Goal: Task Accomplishment & Management: Manage account settings

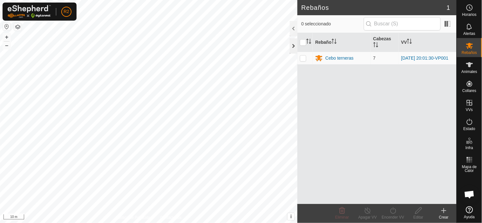
click at [294, 47] on div at bounding box center [294, 45] width 8 height 15
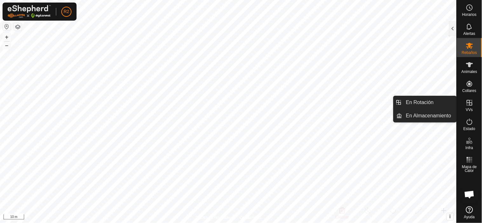
click at [469, 107] on es-virtualpaddocks-svg-icon at bounding box center [469, 103] width 11 height 10
click at [436, 105] on link "En Rotación" at bounding box center [429, 102] width 54 height 13
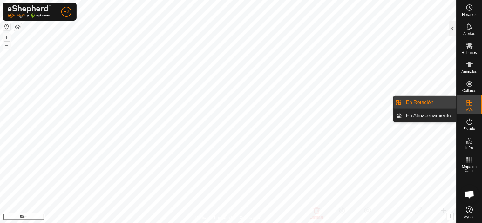
click at [421, 99] on link "En Rotación" at bounding box center [429, 102] width 54 height 13
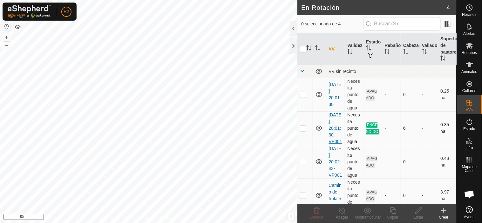
click at [332, 129] on link "[DATE] 20:01:30-VP001" at bounding box center [334, 128] width 13 height 32
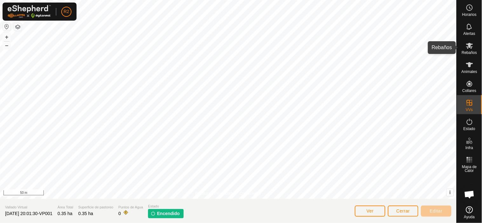
click at [467, 47] on icon at bounding box center [469, 46] width 7 height 6
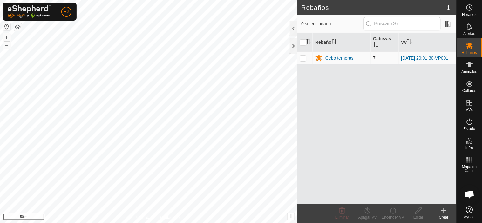
click at [342, 59] on div "Cebo terneras" at bounding box center [339, 58] width 28 height 7
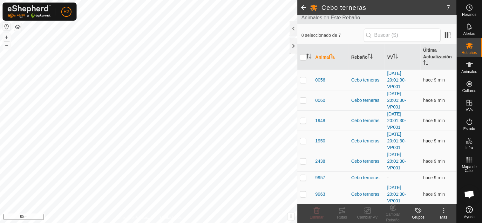
scroll to position [39, 0]
click at [321, 179] on span "9957" at bounding box center [320, 177] width 10 height 7
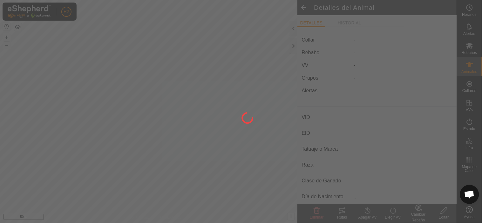
type input "9957"
type input "-"
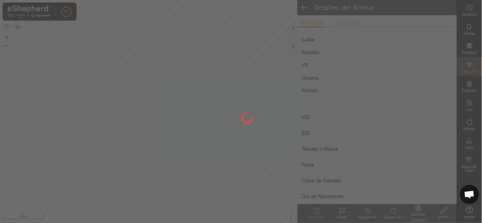
type input "0 kg"
type input "-"
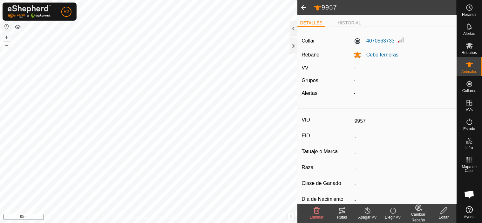
click at [304, 6] on span at bounding box center [303, 7] width 13 height 15
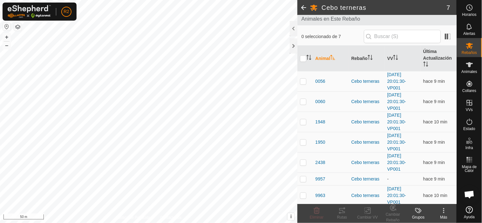
scroll to position [39, 0]
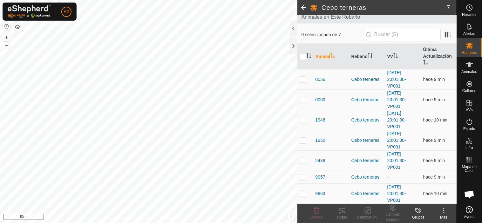
click at [459, 165] on span "Mapa de Calor" at bounding box center [469, 169] width 22 height 8
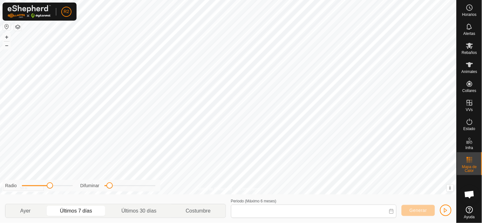
type input "09 Sep, 2025 - 15 Sep, 2025"
click at [468, 66] on icon at bounding box center [469, 64] width 7 height 5
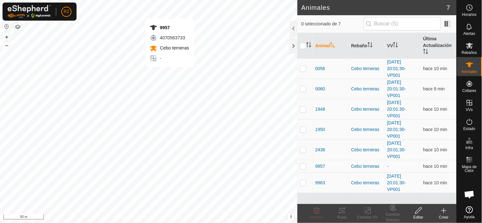
checkbox input "true"
click at [322, 168] on span "9957" at bounding box center [320, 166] width 10 height 7
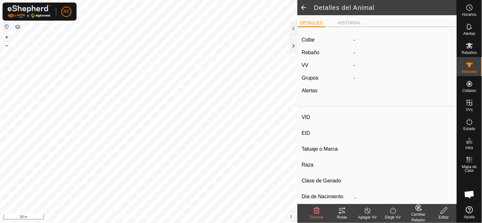
type input "9957"
type input "-"
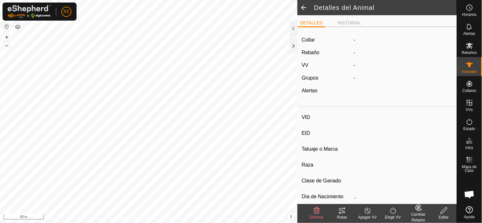
type input "0 kg"
type input "-"
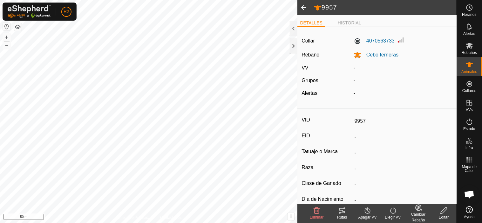
click at [307, 67] on label "VV" at bounding box center [304, 67] width 7 height 5
click at [354, 68] on div "-" at bounding box center [403, 68] width 104 height 8
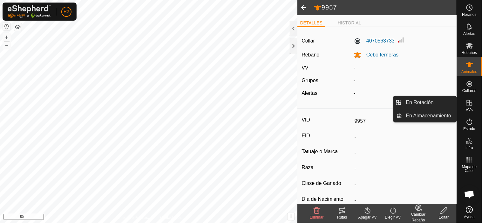
click at [469, 103] on icon at bounding box center [469, 103] width 6 height 6
click at [442, 102] on link "En Rotación" at bounding box center [429, 102] width 54 height 13
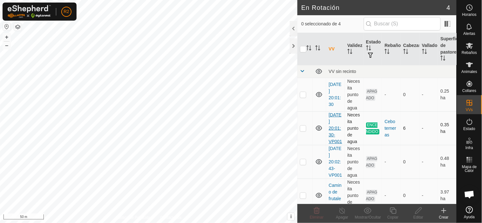
click at [336, 128] on link "[DATE] 20:01:30-VP001" at bounding box center [334, 128] width 13 height 32
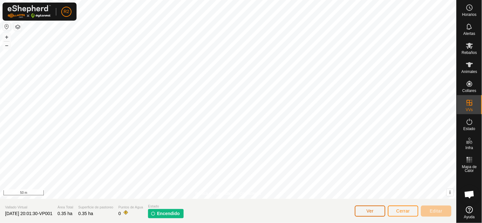
click at [365, 210] on button "Ver" at bounding box center [370, 211] width 30 height 11
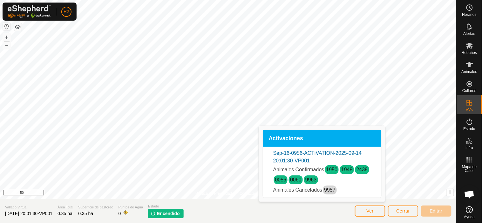
click at [329, 191] on link "9957" at bounding box center [329, 189] width 11 height 5
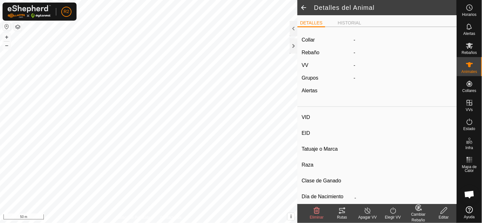
type input "9957"
type input "-"
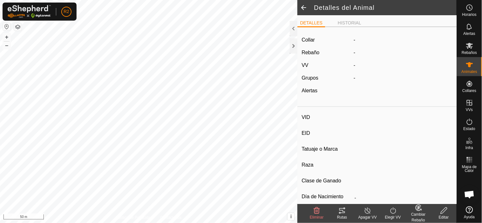
type input "0 kg"
type input "-"
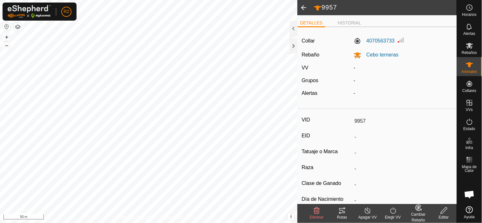
click at [392, 209] on icon at bounding box center [393, 211] width 8 height 8
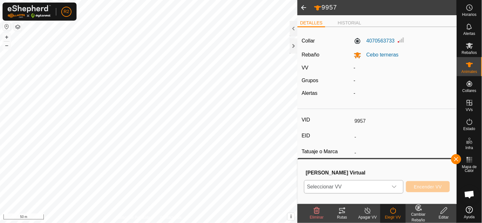
click at [396, 186] on icon "dropdown trigger" at bounding box center [394, 187] width 4 height 3
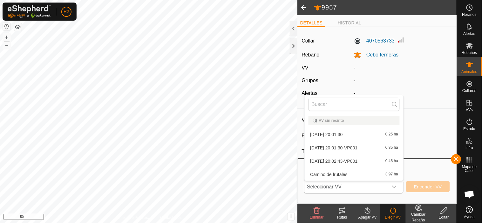
click at [350, 147] on li "2025-09-14 20:01:30-VP001 0.35 ha" at bounding box center [354, 148] width 99 height 13
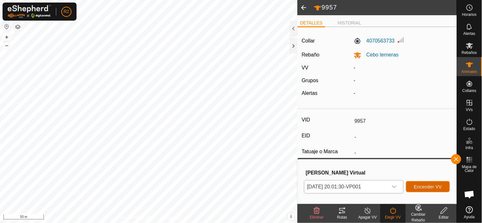
click at [437, 186] on span "Encender VV" at bounding box center [428, 186] width 28 height 5
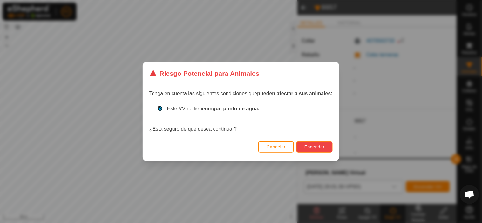
click at [323, 149] on span "Encender" at bounding box center [314, 146] width 20 height 5
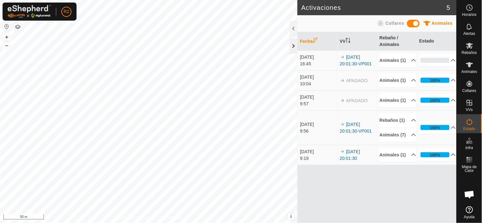
click at [293, 46] on div at bounding box center [294, 45] width 8 height 15
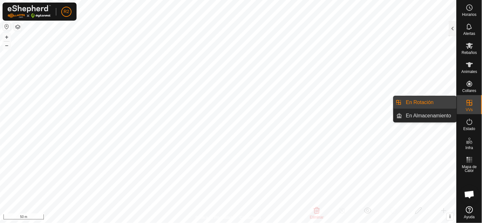
click at [423, 100] on link "En Rotación" at bounding box center [429, 102] width 54 height 13
click at [418, 102] on link "En Rotación" at bounding box center [429, 102] width 54 height 13
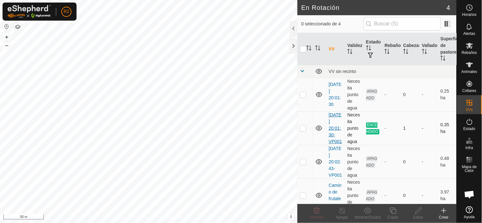
click at [331, 139] on link "[DATE] 20:01:30-VP001" at bounding box center [334, 128] width 13 height 32
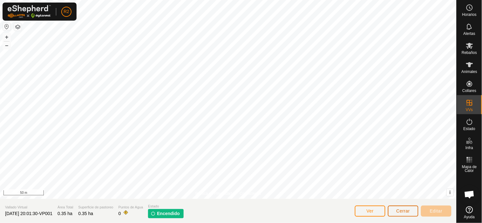
click at [398, 213] on span "Cerrar" at bounding box center [403, 211] width 14 height 5
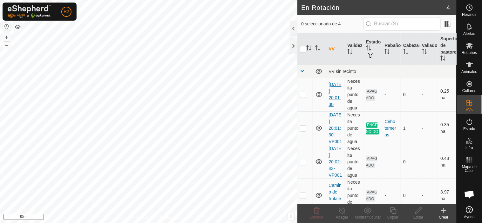
click at [335, 96] on link "[DATE] 20:01:30" at bounding box center [334, 94] width 13 height 25
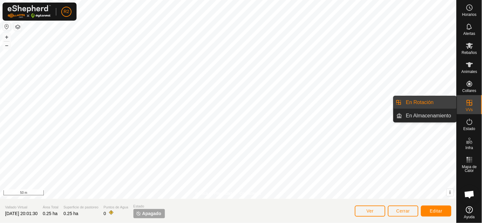
click at [429, 103] on link "En Rotación" at bounding box center [429, 102] width 54 height 13
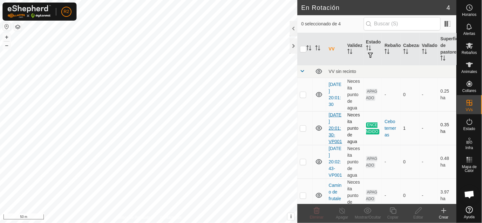
click at [333, 132] on link "[DATE] 20:01:30-VP001" at bounding box center [334, 128] width 13 height 32
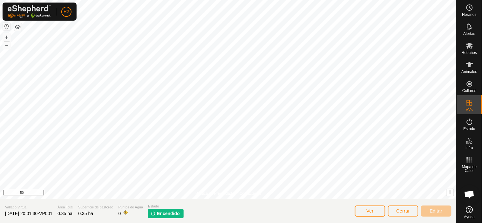
drag, startPoint x: 183, startPoint y: 214, endPoint x: 153, endPoint y: 218, distance: 30.5
click at [180, 214] on span "Encendido" at bounding box center [168, 214] width 23 height 7
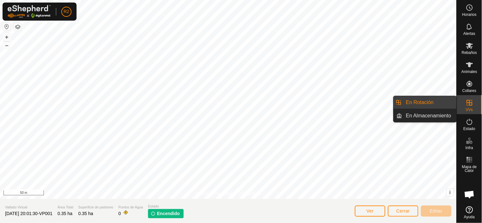
click at [422, 101] on link "En Rotación" at bounding box center [429, 102] width 54 height 13
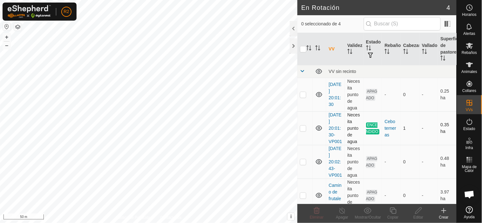
click at [303, 131] on p-checkbox at bounding box center [303, 128] width 6 height 5
checkbox input "true"
click at [343, 210] on icon at bounding box center [342, 211] width 8 height 8
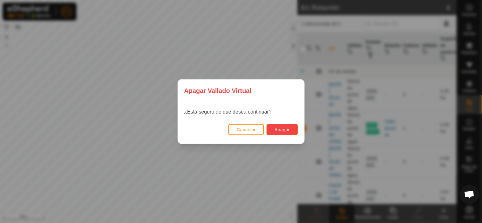
click at [284, 131] on span "Apagar" at bounding box center [281, 129] width 15 height 5
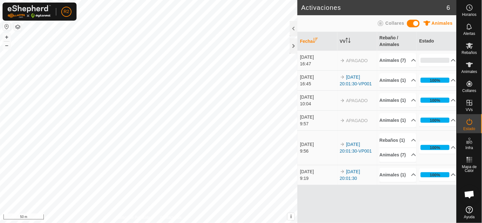
scroll to position [9, 0]
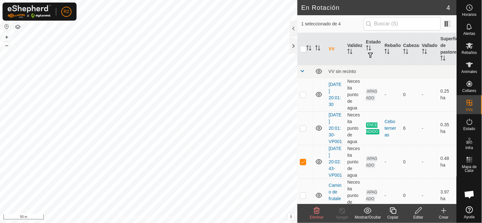
checkbox input "true"
checkbox input "false"
click at [303, 131] on p-checkbox at bounding box center [303, 128] width 6 height 5
click at [302, 131] on p-checkbox at bounding box center [303, 128] width 6 height 5
checkbox input "true"
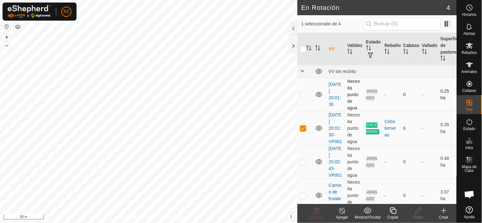
click at [303, 96] on p-checkbox at bounding box center [303, 94] width 6 height 5
checkbox input "true"
click at [302, 131] on p-checkbox at bounding box center [303, 128] width 6 height 5
checkbox input "true"
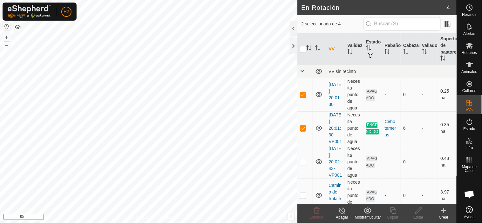
click at [302, 95] on p-checkbox at bounding box center [303, 94] width 6 height 5
checkbox input "false"
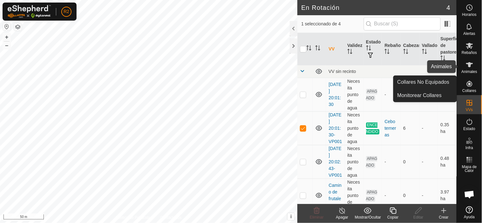
click at [470, 67] on icon at bounding box center [469, 65] width 8 height 8
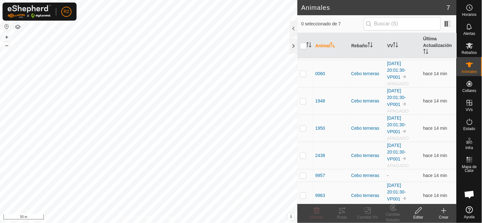
scroll to position [32, 0]
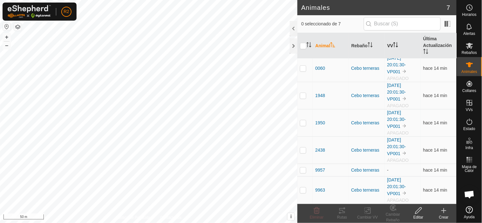
click at [394, 46] on icon "Activar para ordenar" at bounding box center [395, 44] width 5 height 5
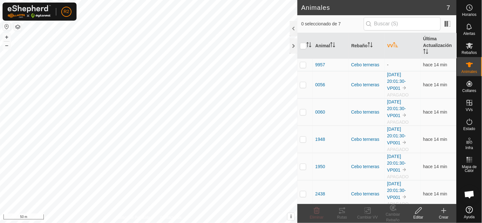
click at [388, 46] on th "VV" at bounding box center [403, 46] width 36 height 26
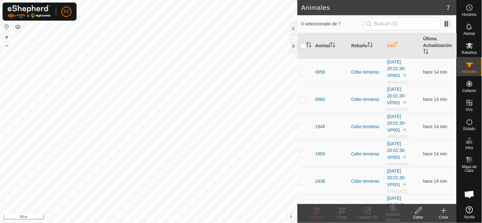
click at [303, 46] on input "checkbox" at bounding box center [303, 46] width 6 height 6
checkbox input "true"
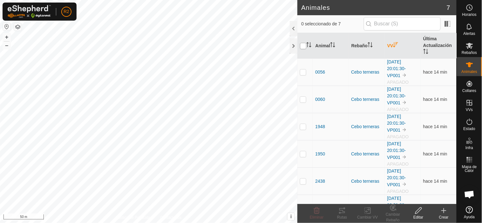
checkbox input "true"
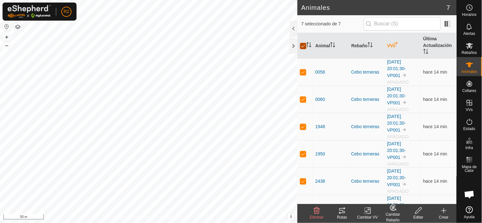
click at [303, 46] on input "checkbox" at bounding box center [303, 46] width 6 height 6
checkbox input "false"
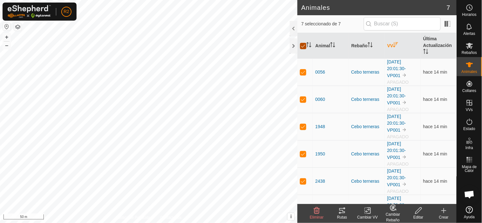
checkbox input "false"
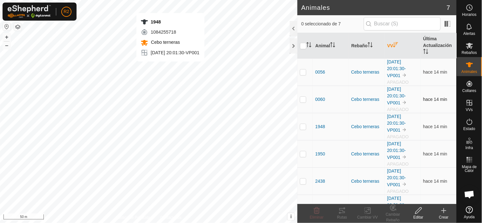
checkbox input "true"
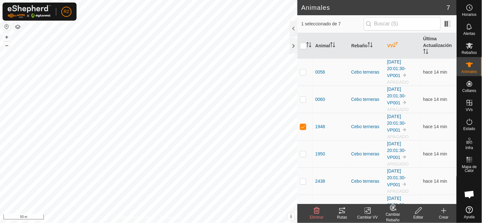
click at [340, 214] on icon at bounding box center [342, 211] width 8 height 8
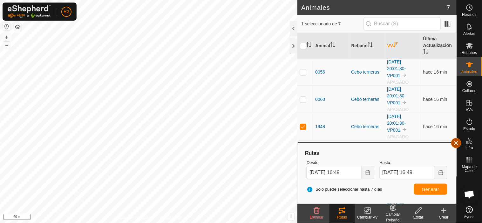
click at [457, 143] on button "button" at bounding box center [456, 143] width 10 height 10
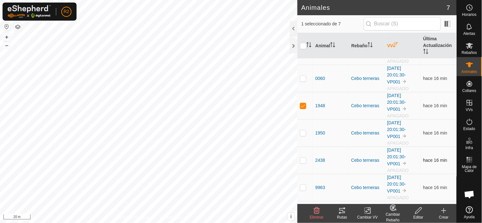
scroll to position [32, 0]
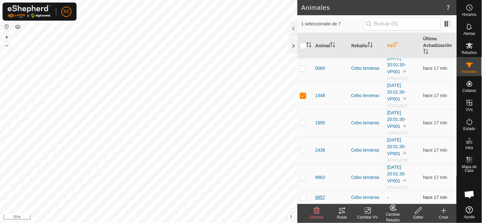
click at [321, 196] on span "9957" at bounding box center [320, 197] width 10 height 7
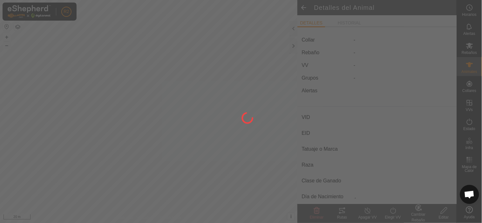
type input "9957"
type input "-"
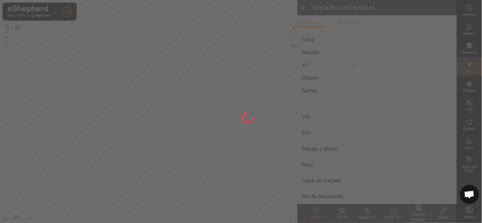
type input "0 kg"
type input "-"
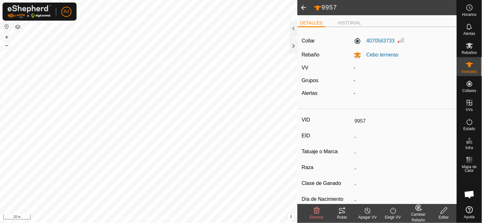
click at [305, 69] on label "VV" at bounding box center [304, 67] width 7 height 5
click at [347, 22] on li "HISTORIAL" at bounding box center [349, 24] width 29 height 8
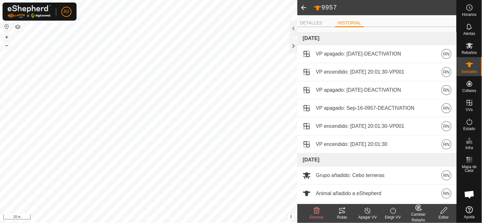
click at [304, 7] on span at bounding box center [303, 7] width 13 height 15
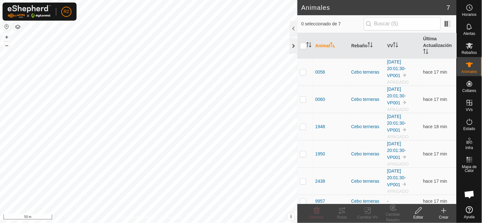
click at [294, 46] on div at bounding box center [294, 45] width 8 height 15
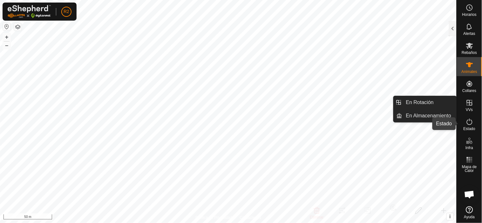
click at [469, 123] on icon at bounding box center [469, 122] width 8 height 8
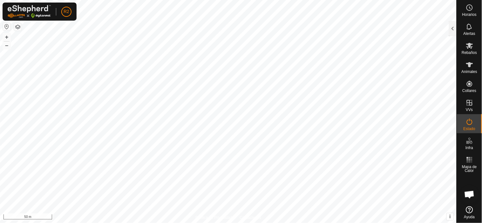
click at [468, 123] on icon at bounding box center [469, 122] width 8 height 8
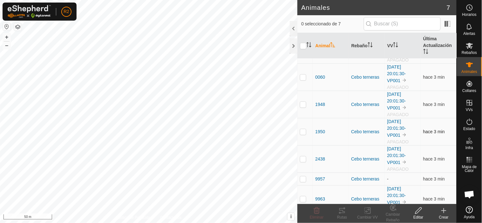
scroll to position [32, 0]
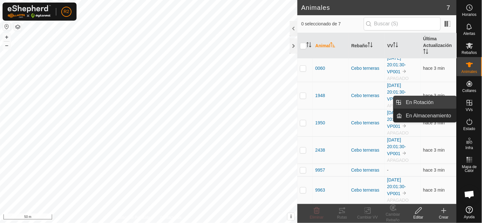
click at [427, 102] on link "En Rotación" at bounding box center [429, 102] width 54 height 13
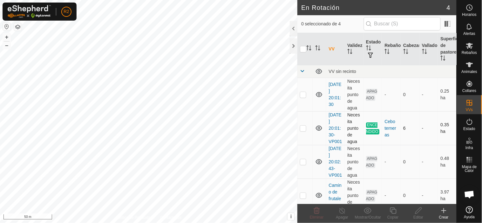
click at [303, 131] on p-checkbox at bounding box center [303, 128] width 6 height 5
checkbox input "false"
click at [303, 95] on p-checkbox at bounding box center [303, 94] width 6 height 5
checkbox input "true"
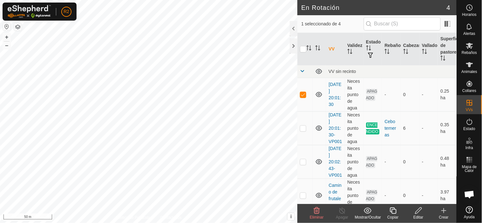
click at [420, 209] on icon at bounding box center [418, 211] width 8 height 8
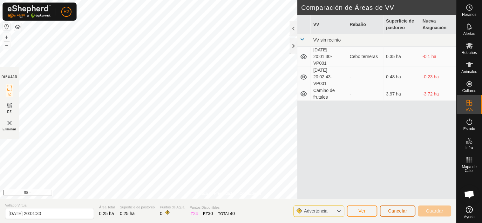
click at [398, 212] on span "Cancelar" at bounding box center [397, 211] width 19 height 5
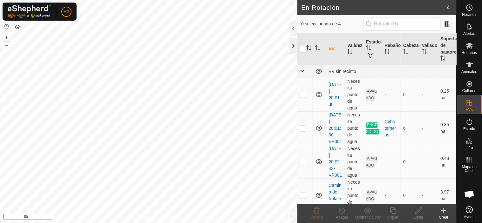
click at [296, 47] on div at bounding box center [294, 45] width 8 height 15
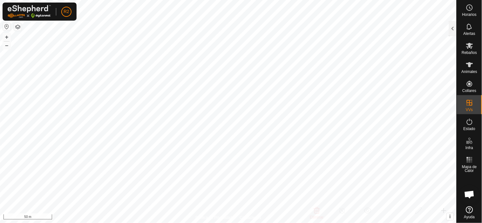
checkbox input "true"
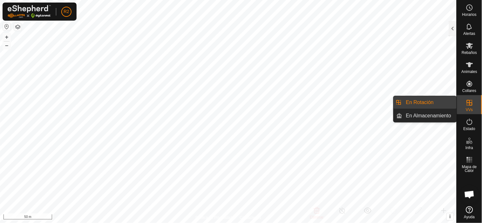
drag, startPoint x: 455, startPoint y: 105, endPoint x: 427, endPoint y: 104, distance: 28.3
click at [427, 104] on link "En Rotación" at bounding box center [429, 102] width 54 height 13
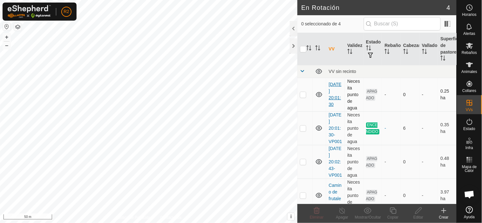
click at [334, 92] on link "[DATE] 20:01:30" at bounding box center [334, 94] width 13 height 25
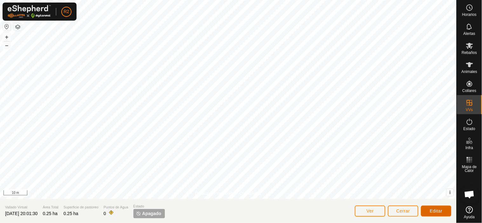
click at [432, 210] on span "Editar" at bounding box center [436, 211] width 13 height 5
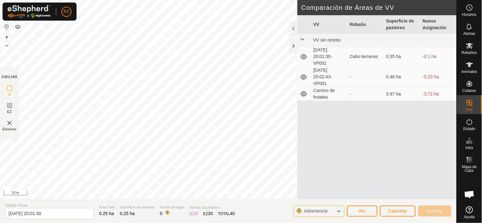
click at [257, 0] on html "R2 Horarios Alertas Rebaños Animales Collares VVs Estado Infra Mapa de Calor Ay…" at bounding box center [241, 111] width 482 height 223
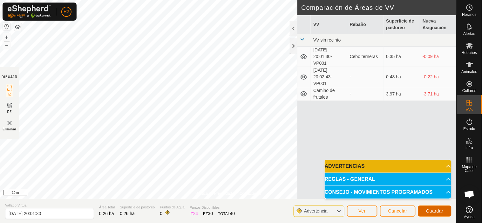
click at [431, 210] on span "Guardar" at bounding box center [434, 211] width 17 height 5
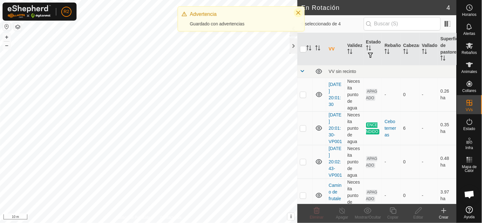
click at [299, 13] on icon "Close" at bounding box center [298, 12] width 5 height 5
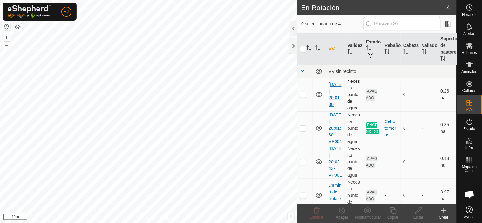
click at [334, 90] on link "[DATE] 20:01:30" at bounding box center [334, 94] width 13 height 25
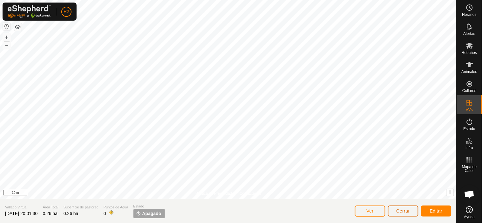
click at [396, 211] on span "Cerrar" at bounding box center [403, 211] width 14 height 5
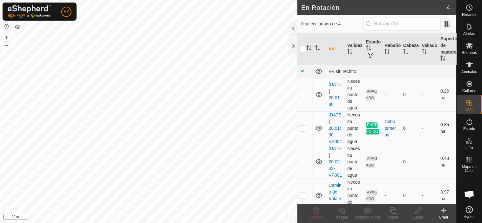
checkbox input "true"
checkbox input "false"
click at [294, 44] on div at bounding box center [294, 45] width 8 height 15
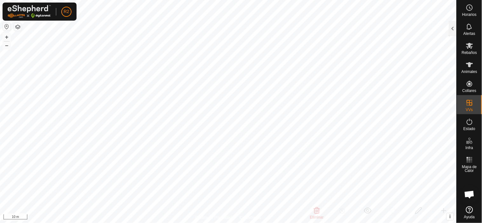
checkbox input "false"
checkbox input "true"
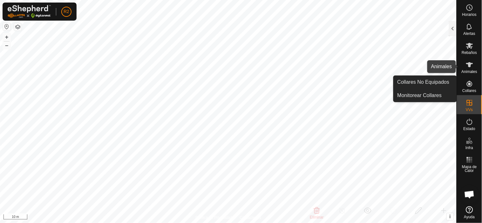
click at [473, 64] on icon at bounding box center [469, 65] width 8 height 8
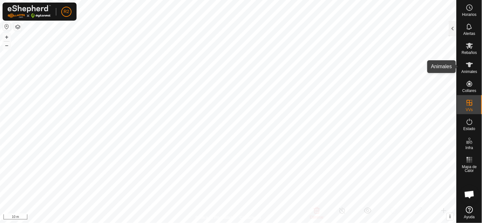
click at [470, 69] on es-animals-svg-icon at bounding box center [469, 65] width 11 height 10
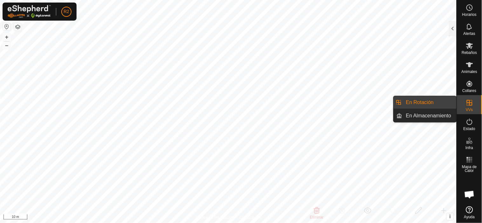
click at [429, 101] on link "En Rotación" at bounding box center [429, 102] width 54 height 13
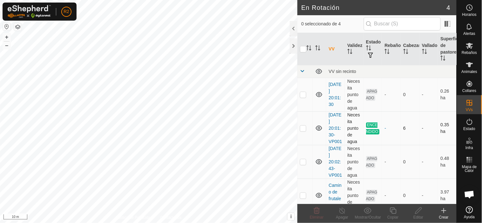
click at [303, 130] on p-checkbox at bounding box center [303, 128] width 6 height 5
click at [302, 131] on p-checkbox at bounding box center [303, 128] width 6 height 5
checkbox input "false"
click at [303, 94] on p-checkbox at bounding box center [303, 94] width 6 height 5
click at [302, 94] on p-checkbox at bounding box center [303, 94] width 6 height 5
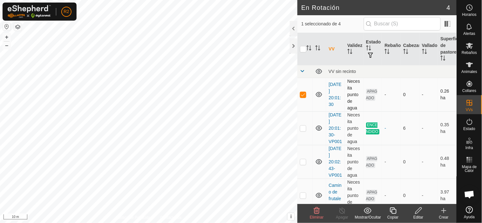
checkbox input "false"
click at [303, 164] on p-checkbox at bounding box center [303, 161] width 6 height 5
checkbox input "false"
click at [303, 131] on p-checkbox at bounding box center [303, 128] width 6 height 5
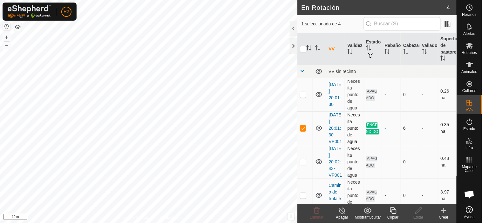
checkbox input "false"
click at [305, 164] on p-checkbox at bounding box center [303, 161] width 6 height 5
checkbox input "false"
click at [304, 97] on td at bounding box center [304, 95] width 15 height 34
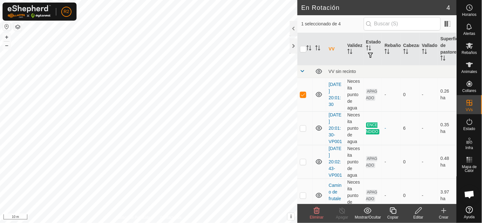
click at [318, 211] on icon at bounding box center [317, 211] width 8 height 8
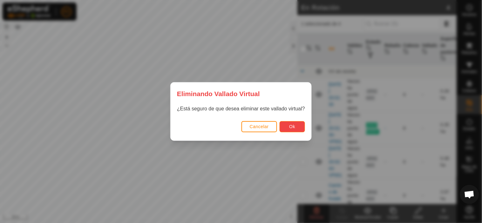
click at [291, 127] on span "Ok" at bounding box center [292, 126] width 6 height 5
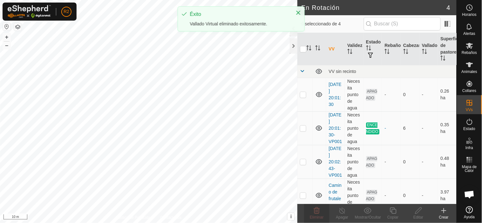
checkbox input "false"
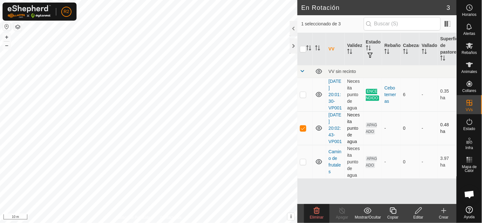
click at [302, 129] on p-checkbox at bounding box center [303, 128] width 6 height 5
checkbox input "false"
click at [302, 97] on p-checkbox at bounding box center [303, 94] width 6 height 5
click at [304, 97] on td at bounding box center [304, 95] width 15 height 34
checkbox input "false"
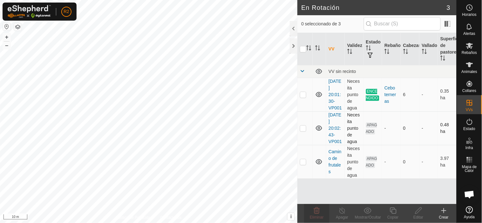
click at [301, 129] on p-checkbox at bounding box center [303, 128] width 6 height 5
click at [302, 129] on p-checkbox at bounding box center [303, 128] width 6 height 5
checkbox input "false"
click at [303, 93] on p-checkbox at bounding box center [303, 94] width 6 height 5
checkbox input "true"
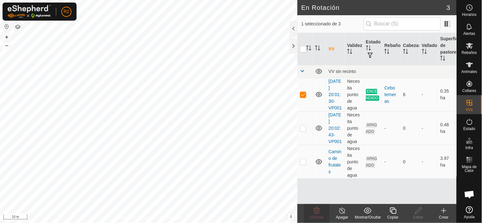
click at [344, 213] on line at bounding box center [341, 211] width 5 height 5
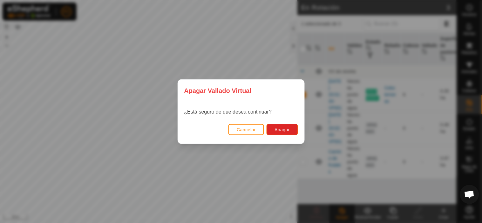
click at [256, 131] on button "Cancelar" at bounding box center [246, 129] width 36 height 11
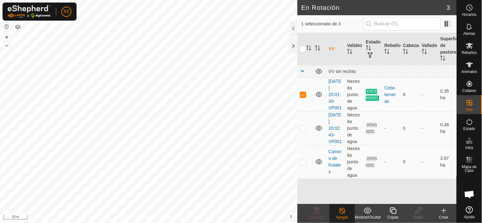
click at [392, 211] on icon at bounding box center [393, 211] width 8 height 8
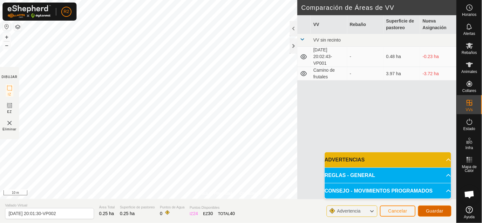
click at [434, 212] on span "Guardar" at bounding box center [434, 211] width 17 height 5
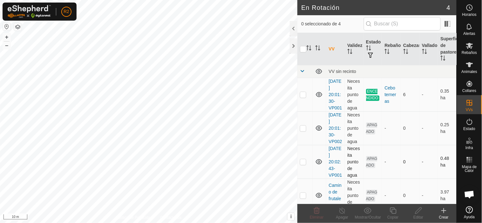
checkbox input "true"
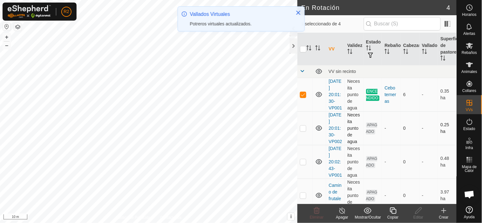
click at [304, 131] on p-checkbox at bounding box center [303, 128] width 6 height 5
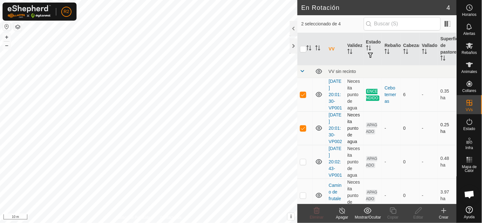
click at [303, 131] on p-checkbox at bounding box center [303, 128] width 6 height 5
checkbox input "false"
click at [342, 212] on icon at bounding box center [342, 211] width 8 height 8
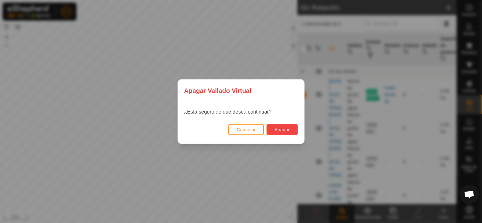
click at [283, 132] on button "Apagar" at bounding box center [281, 129] width 31 height 11
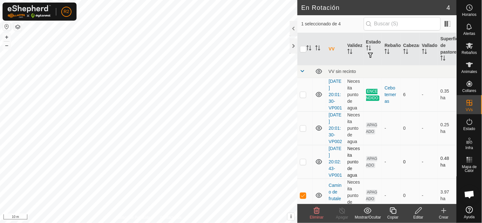
click at [304, 164] on p-checkbox at bounding box center [303, 161] width 6 height 5
click at [303, 164] on p-checkbox at bounding box center [303, 161] width 6 height 5
checkbox input "false"
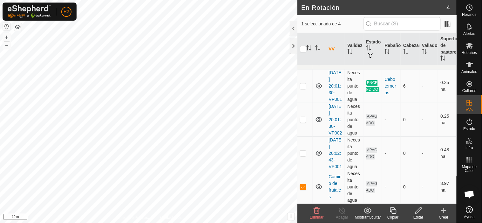
click at [304, 188] on p-checkbox at bounding box center [303, 186] width 6 height 5
checkbox input "false"
click at [302, 84] on p-checkbox at bounding box center [303, 86] width 6 height 5
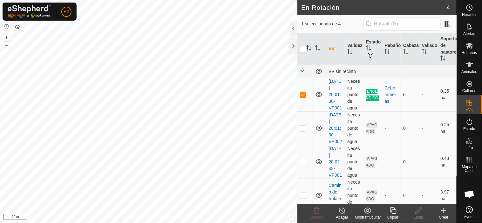
click at [303, 97] on p-checkbox at bounding box center [303, 94] width 6 height 5
checkbox input "false"
click at [302, 131] on p-checkbox at bounding box center [303, 128] width 6 height 5
checkbox input "true"
click at [367, 212] on icon at bounding box center [368, 211] width 8 height 6
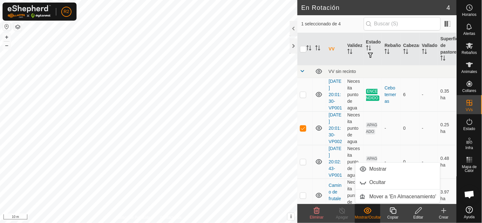
click at [367, 212] on icon at bounding box center [368, 211] width 8 height 6
click at [420, 212] on icon at bounding box center [418, 211] width 8 height 8
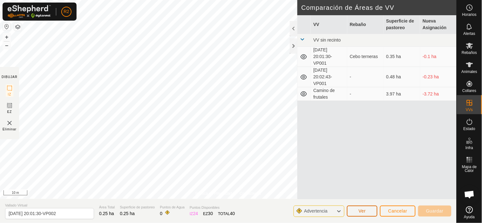
click at [367, 212] on button "Ver" at bounding box center [362, 211] width 30 height 11
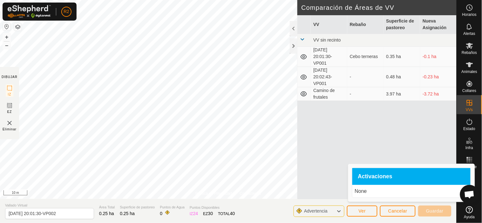
click at [370, 178] on span "Activaciones" at bounding box center [375, 177] width 35 height 6
click at [388, 210] on button "Cancelar" at bounding box center [398, 211] width 36 height 11
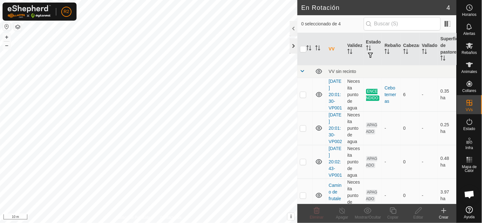
click at [294, 43] on div at bounding box center [294, 45] width 8 height 15
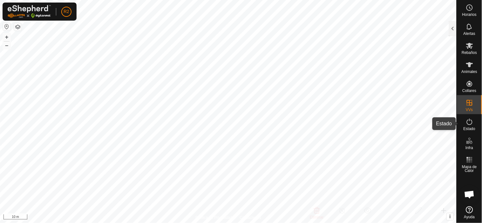
click at [470, 123] on icon at bounding box center [469, 122] width 8 height 8
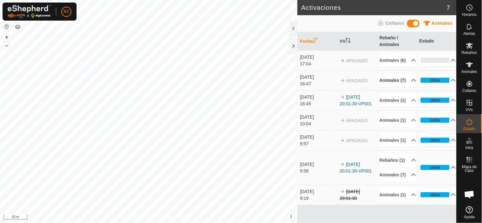
click at [405, 88] on p-accordion-header "Animales (7)" at bounding box center [397, 80] width 37 height 14
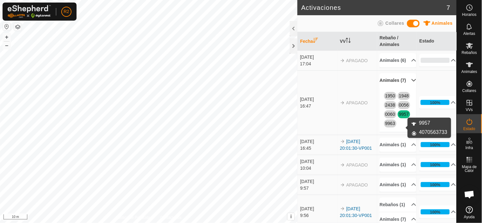
click at [399, 117] on link "9957" at bounding box center [404, 114] width 10 height 5
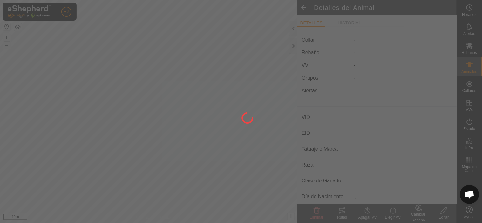
type input "9957"
type input "-"
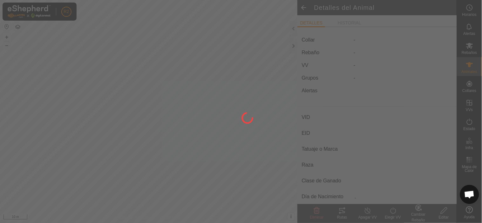
type input "0 kg"
type input "-"
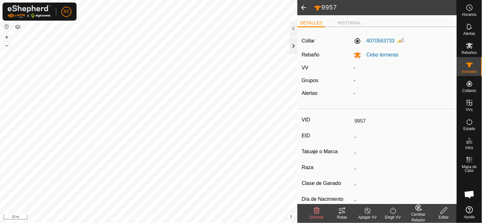
click at [292, 43] on div at bounding box center [294, 45] width 8 height 15
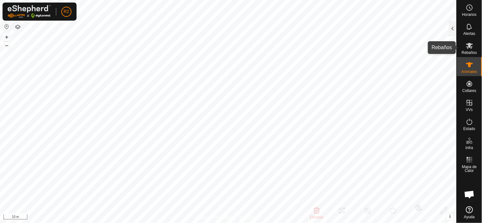
click at [469, 49] on icon at bounding box center [469, 46] width 8 height 8
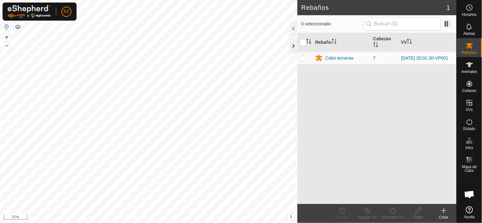
click at [294, 47] on div at bounding box center [294, 45] width 8 height 15
